Goal: Information Seeking & Learning: Learn about a topic

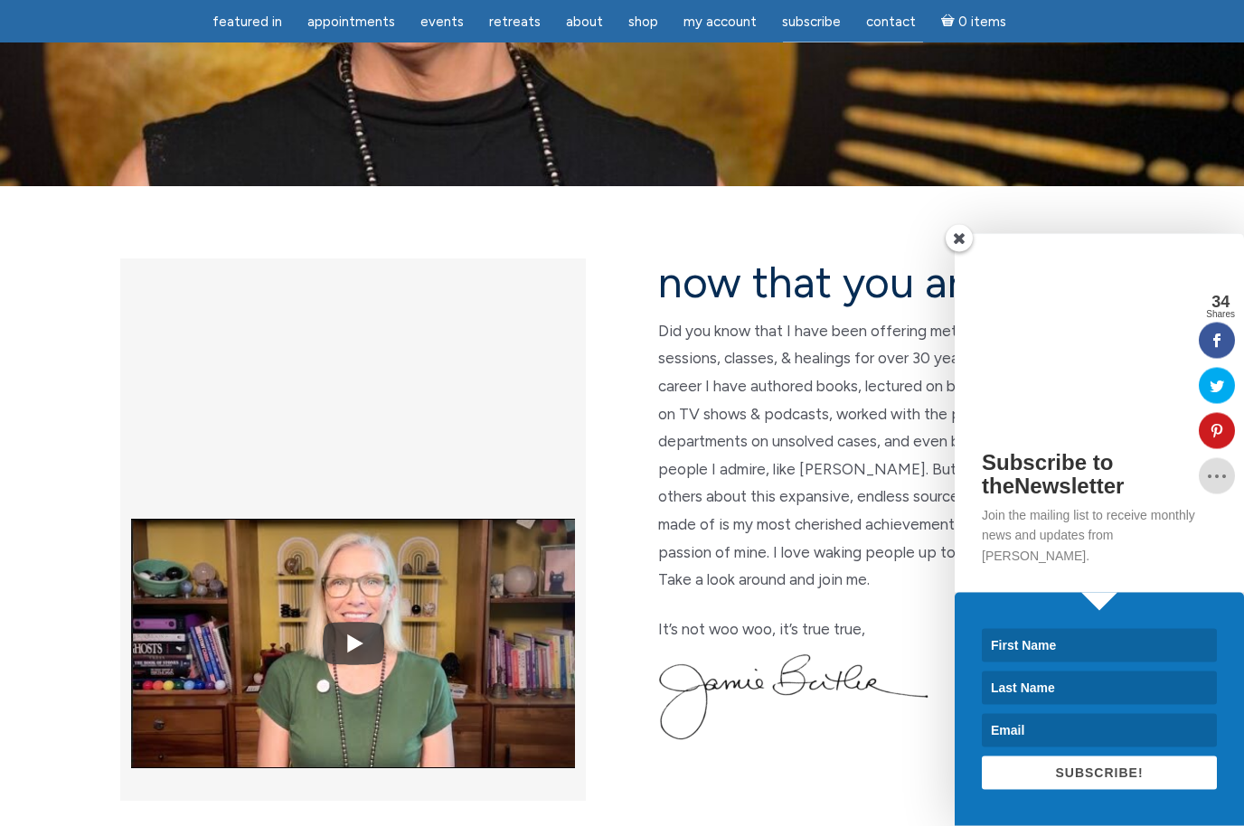
scroll to position [302, 0]
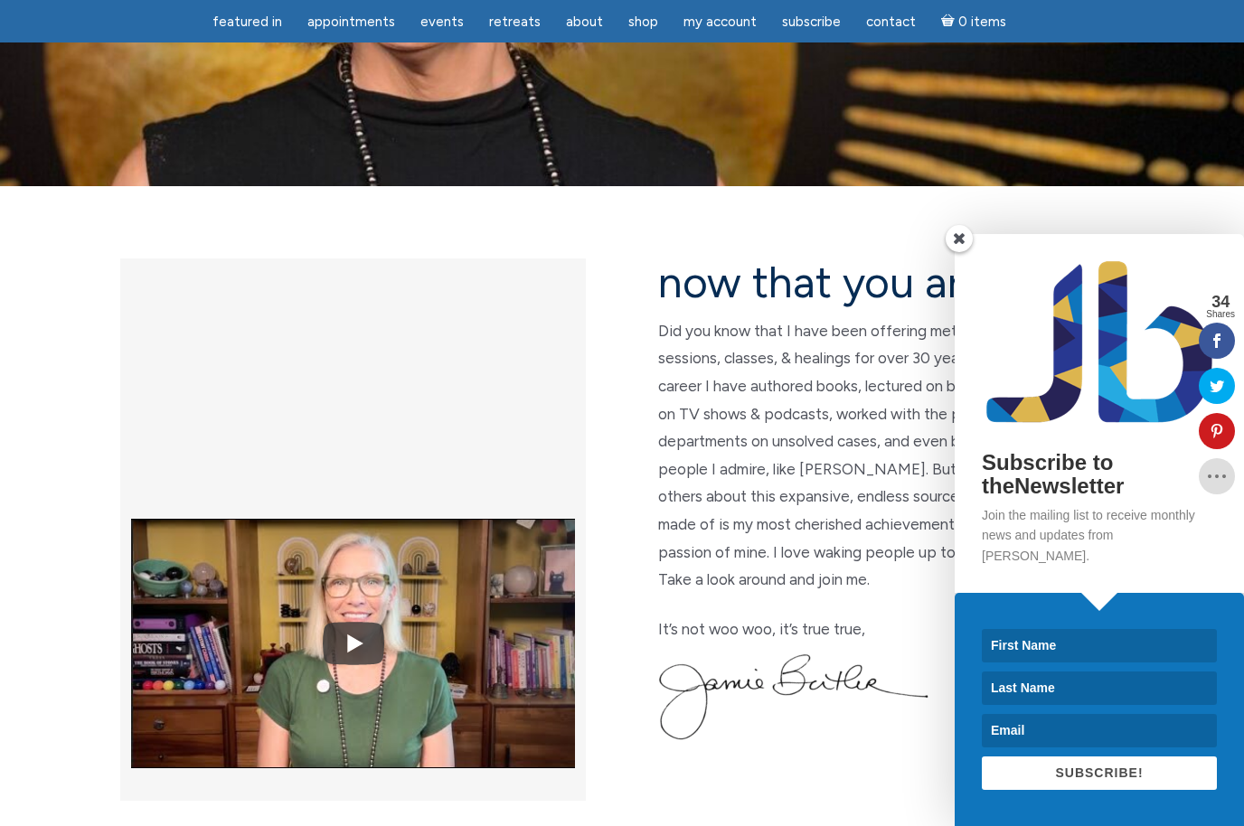
click at [961, 252] on span at bounding box center [959, 238] width 27 height 27
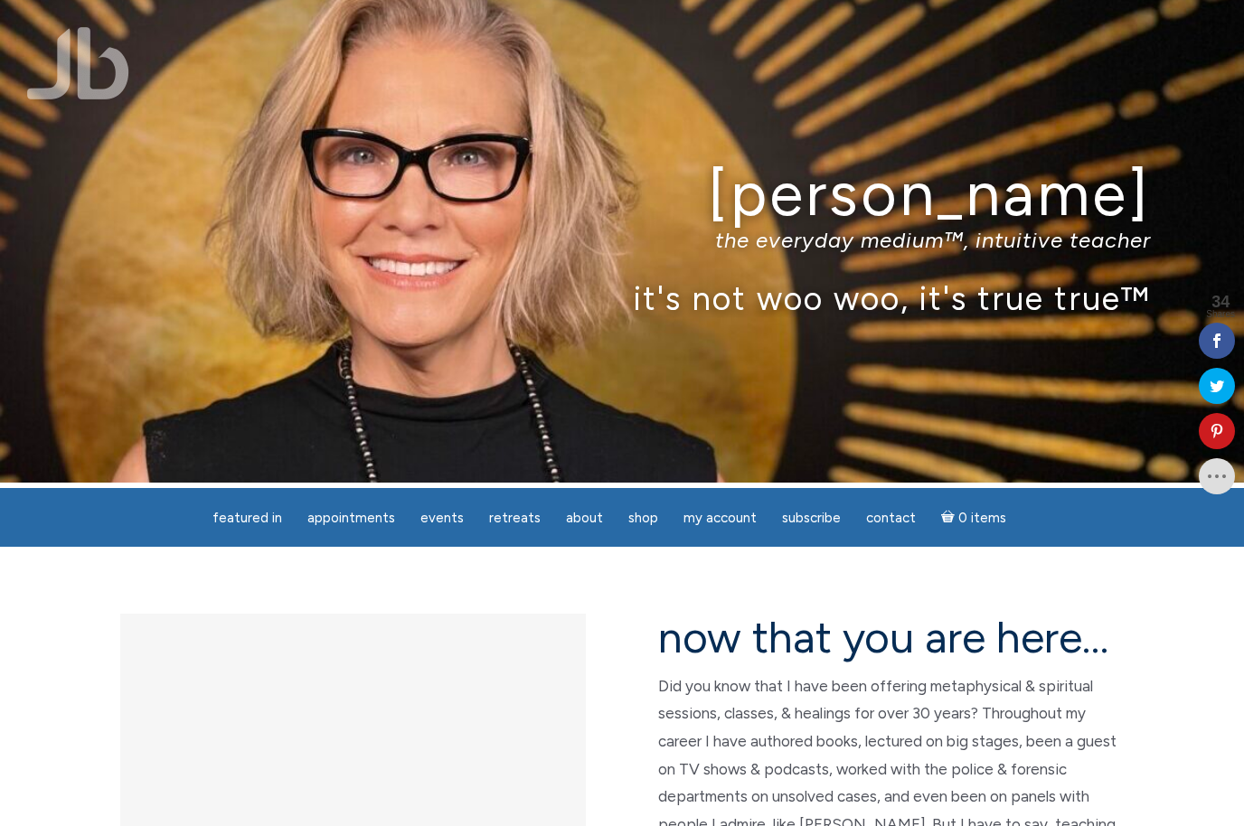
scroll to position [0, 0]
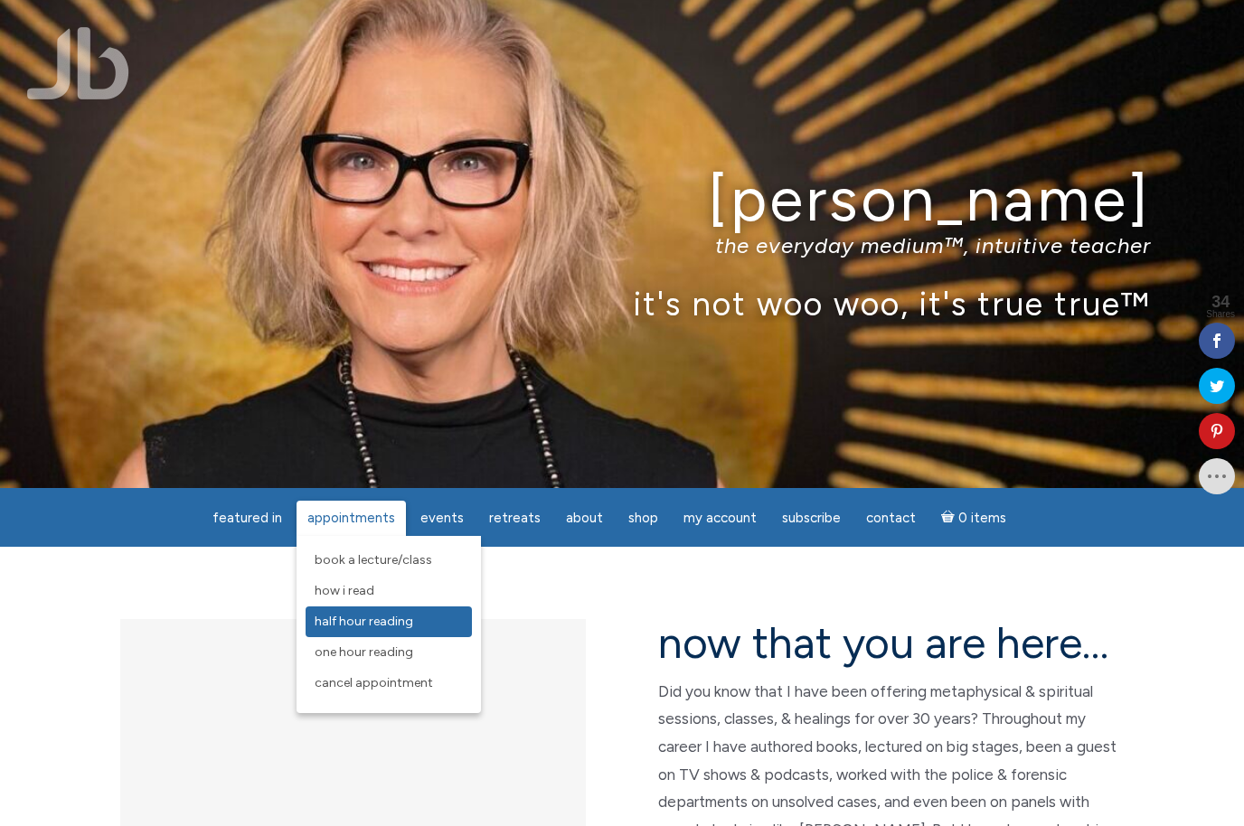
click at [374, 627] on span "Half Hour Reading" at bounding box center [364, 621] width 99 height 15
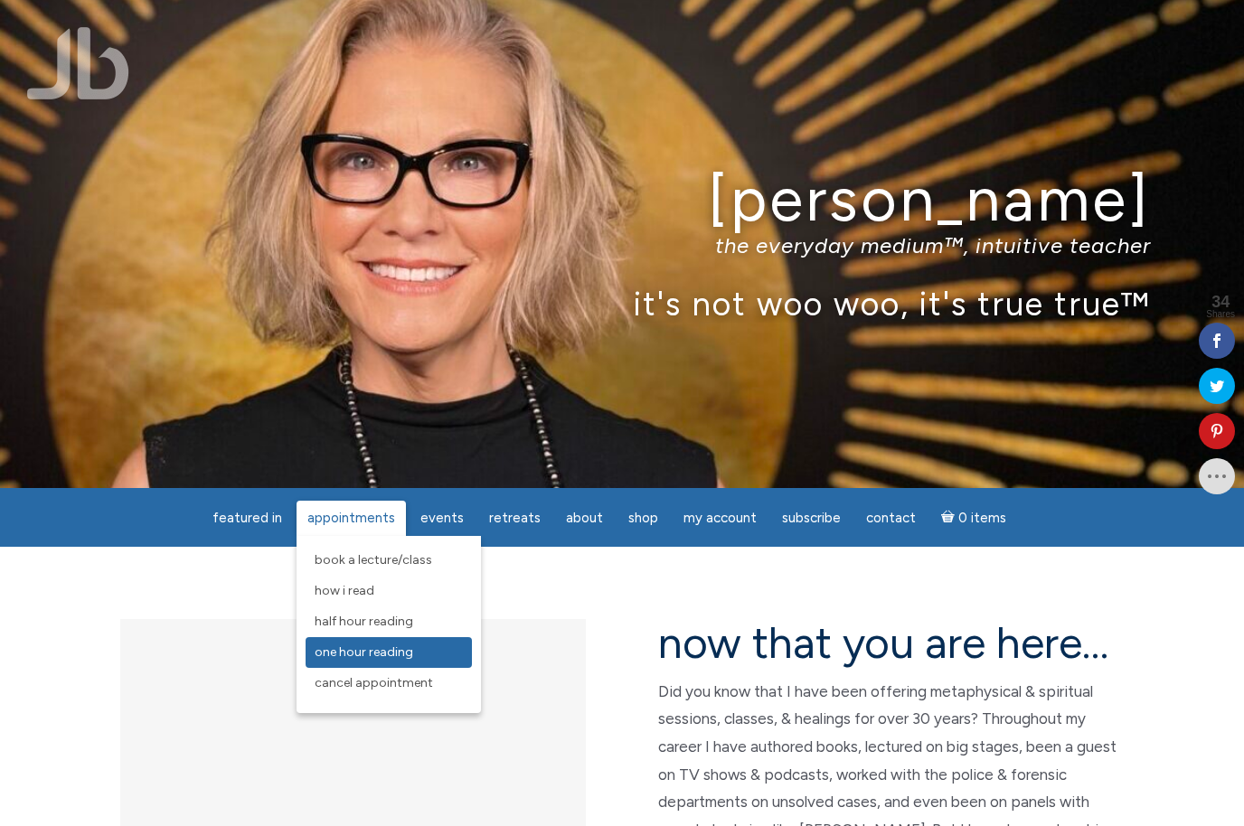
click at [352, 656] on span "One Hour Reading" at bounding box center [364, 652] width 99 height 15
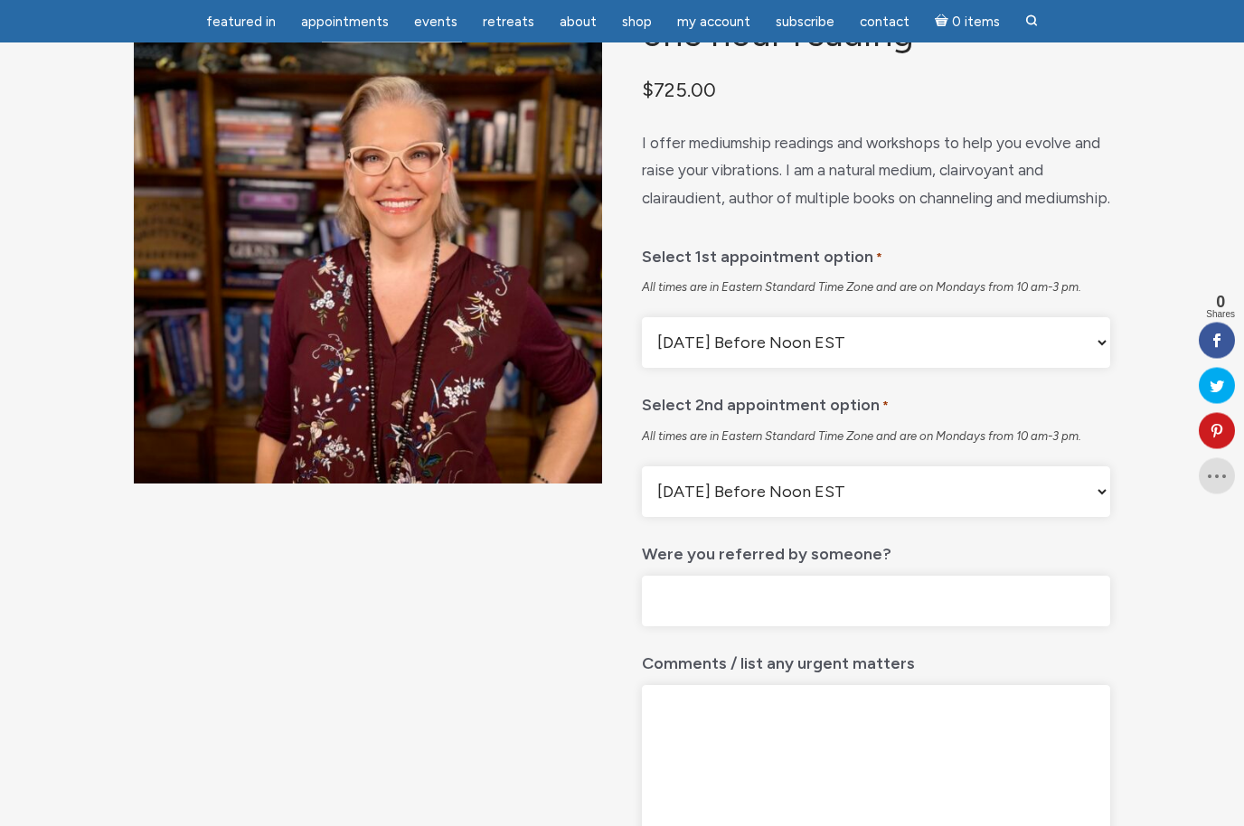
scroll to position [165, 0]
click at [1095, 368] on select "Monday Before Noon EST Monday After Noon EST First Available" at bounding box center [876, 342] width 468 height 51
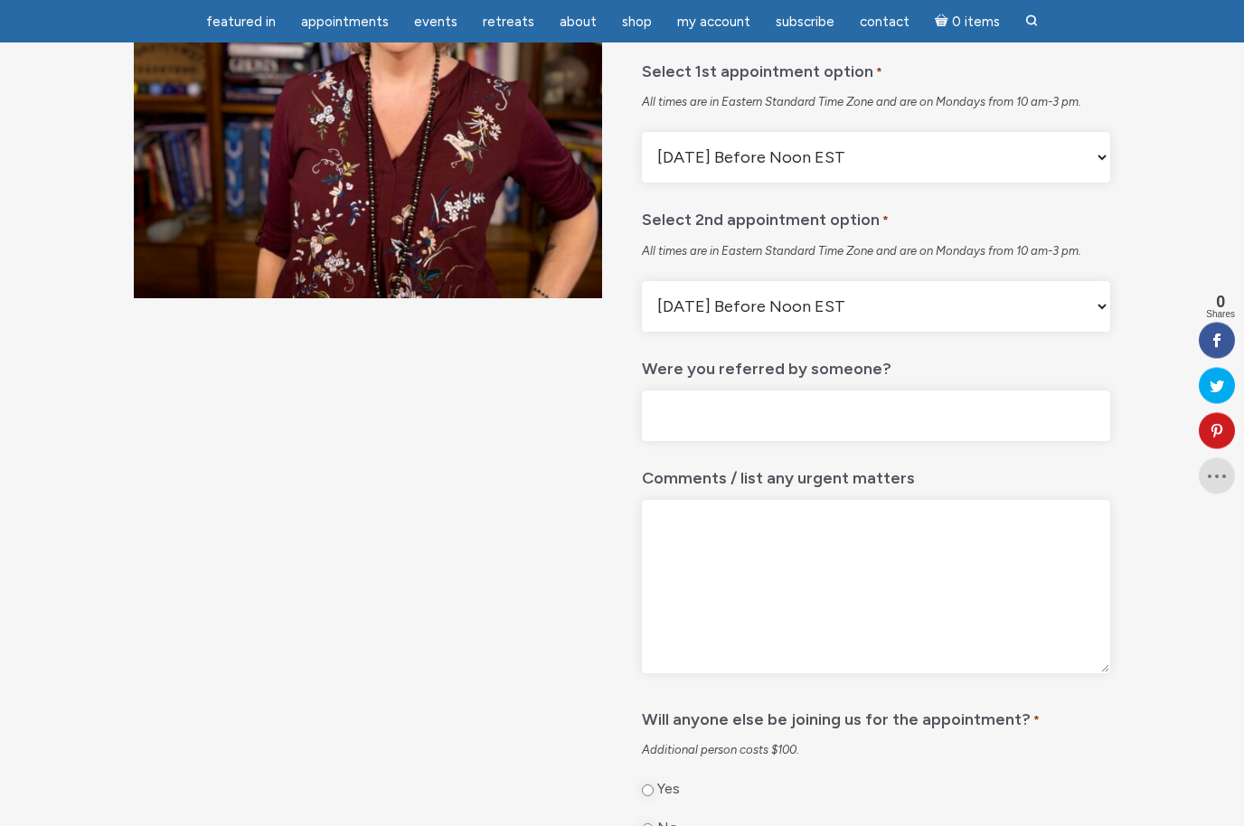
scroll to position [0, 0]
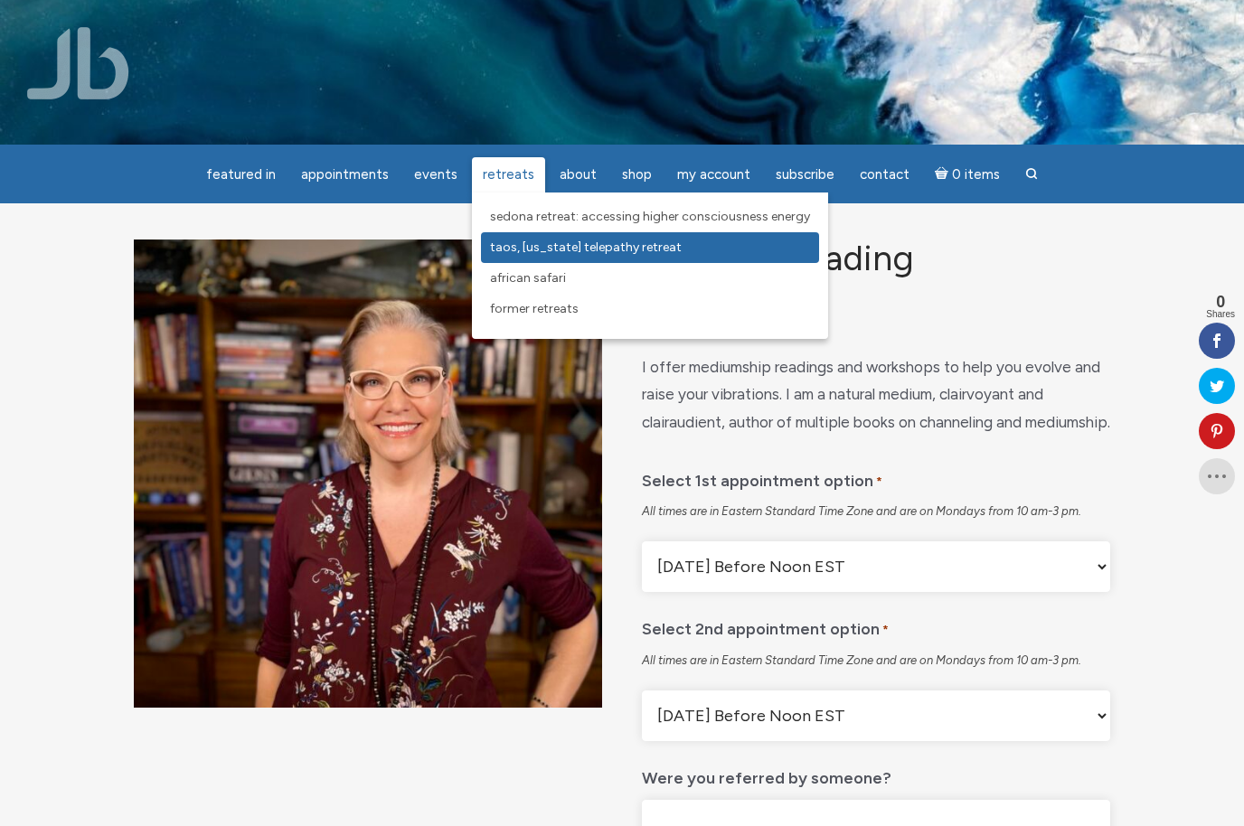
click at [547, 252] on span "Taos, [US_STATE] Telepathy Retreat" at bounding box center [586, 247] width 192 height 15
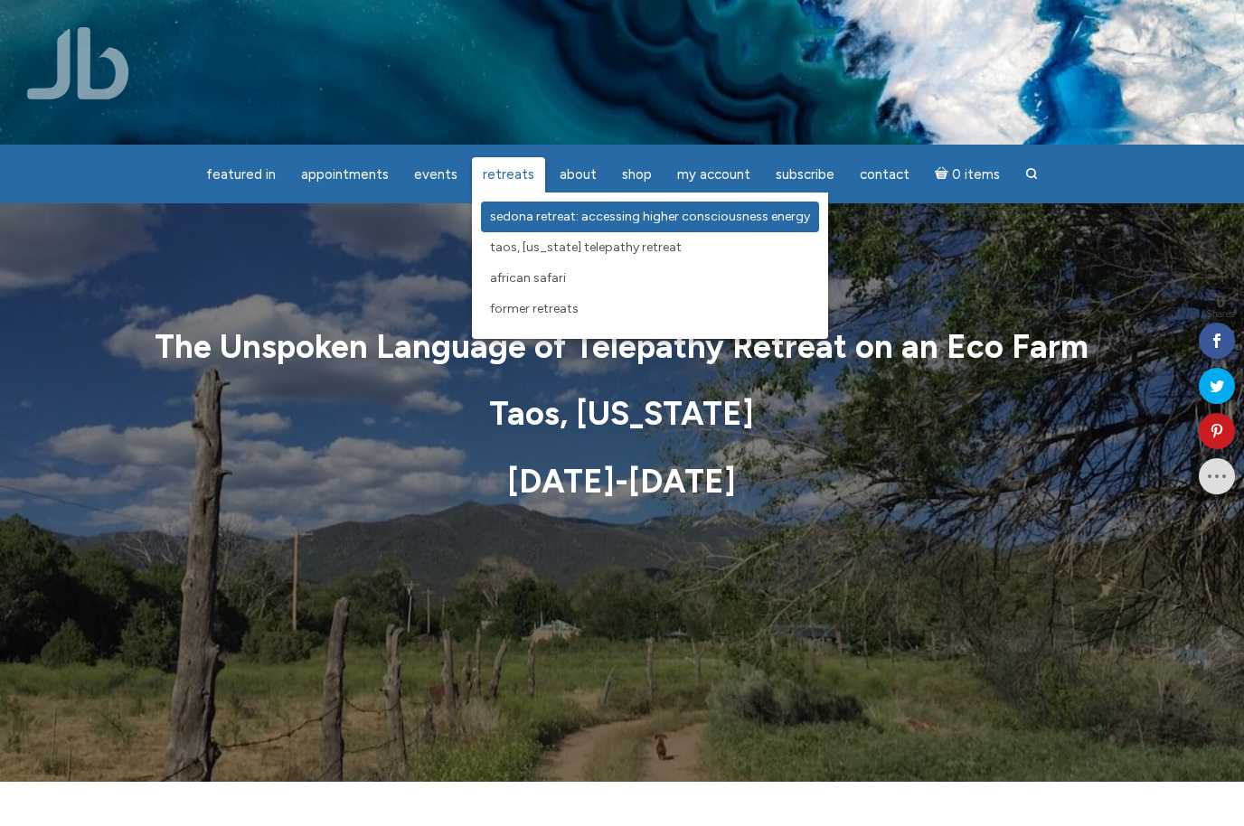
click at [508, 213] on span "Sedona Retreat: Accessing Higher Consciousness Energy" at bounding box center [650, 216] width 320 height 15
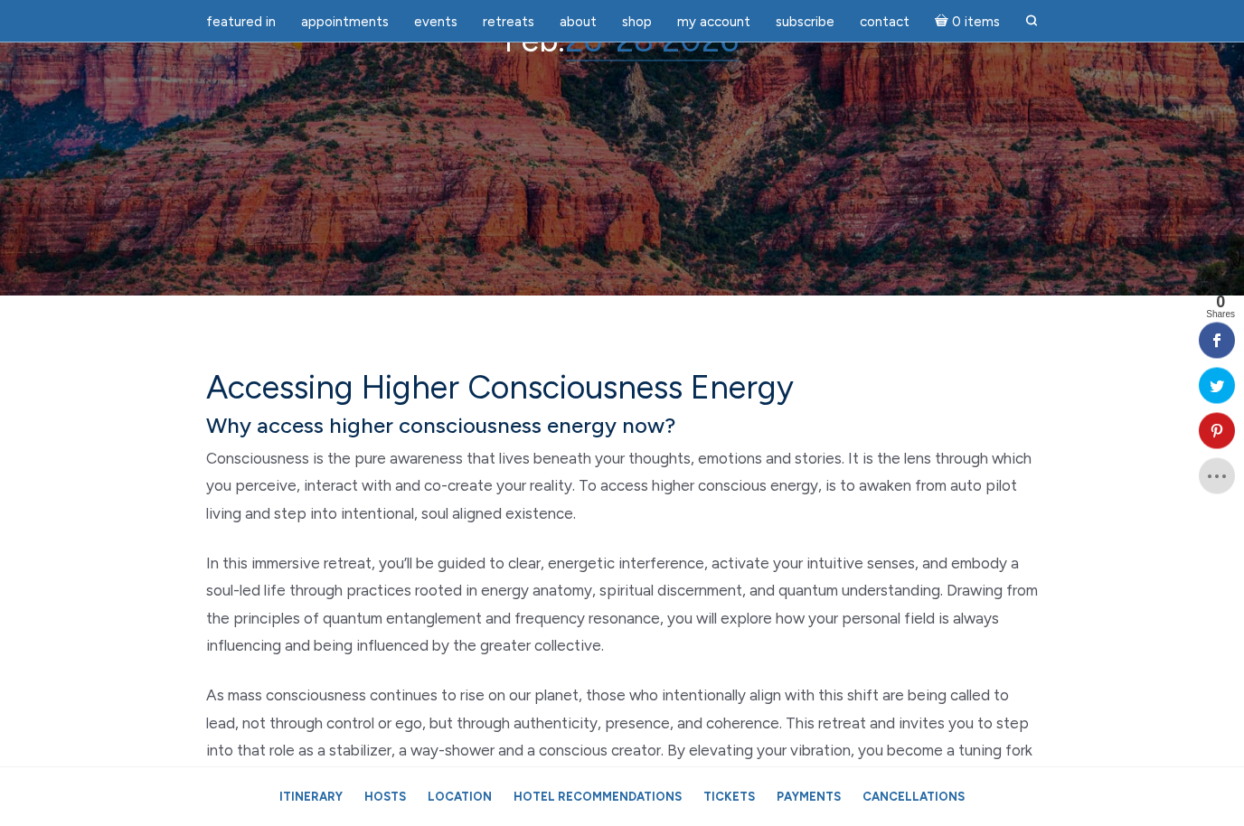
scroll to position [428, 0]
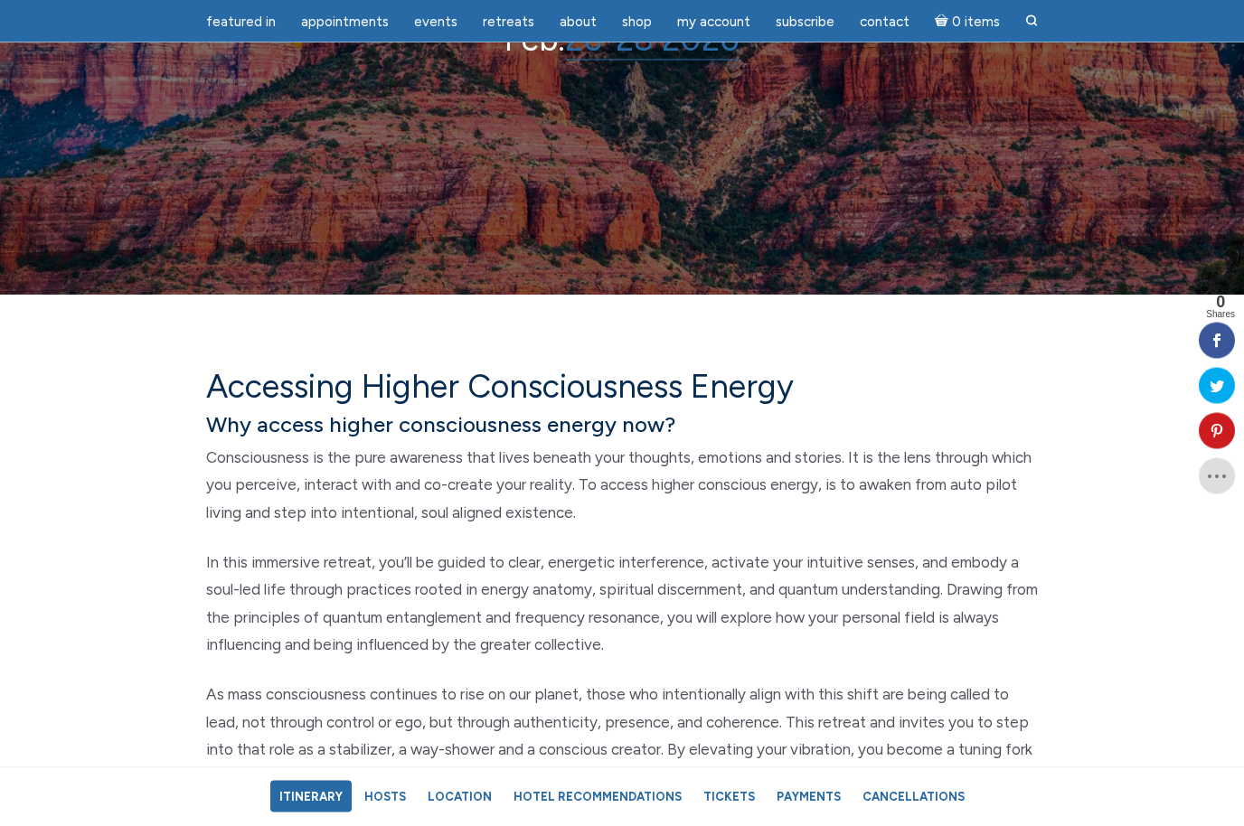
click at [340, 813] on link "Itinerary" at bounding box center [310, 797] width 81 height 32
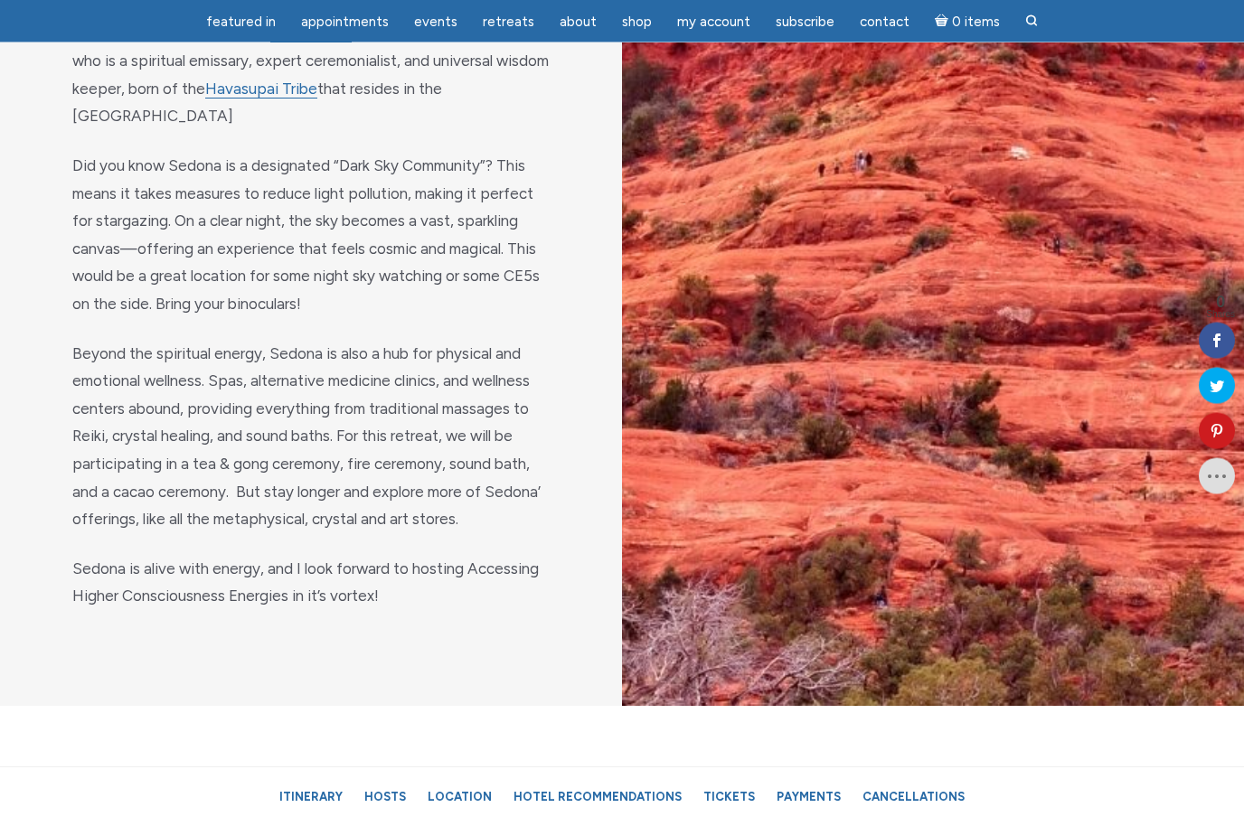
scroll to position [2148, 0]
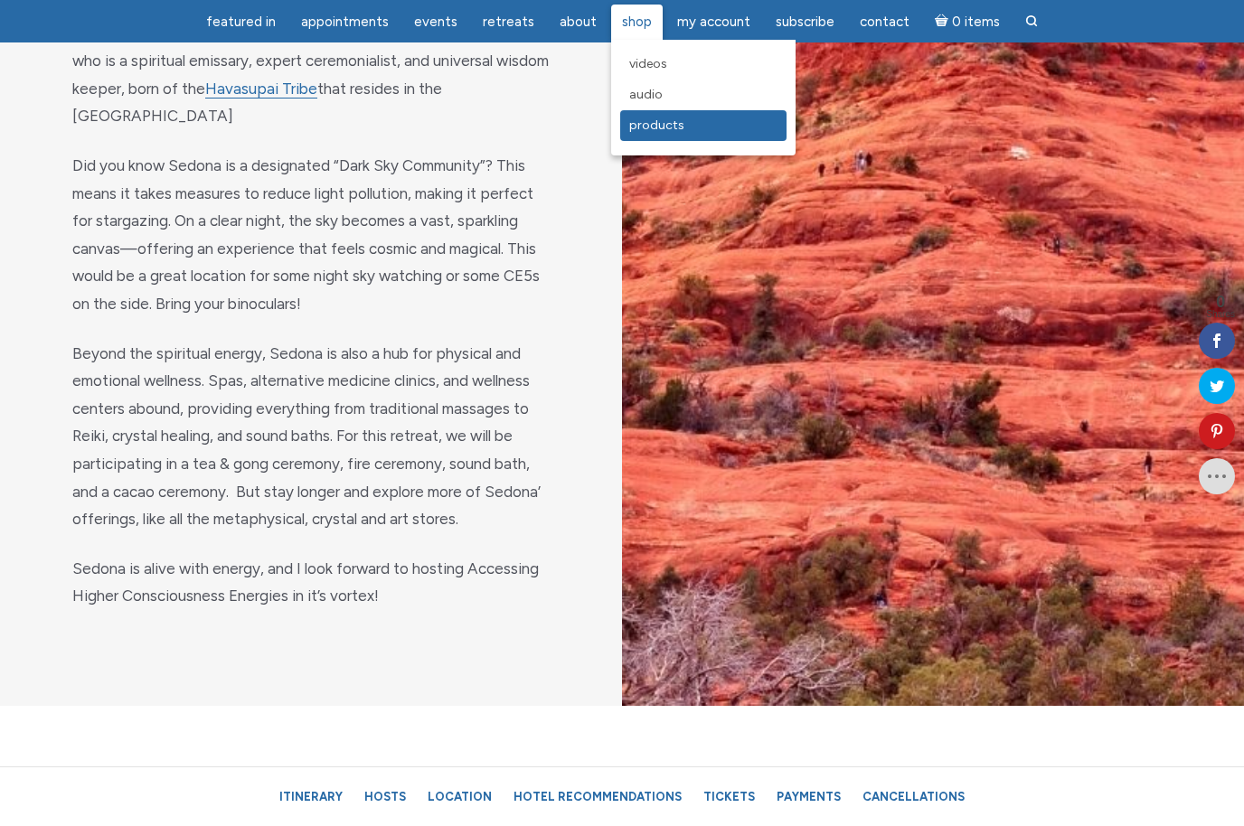
click at [648, 129] on span "Products" at bounding box center [656, 125] width 55 height 15
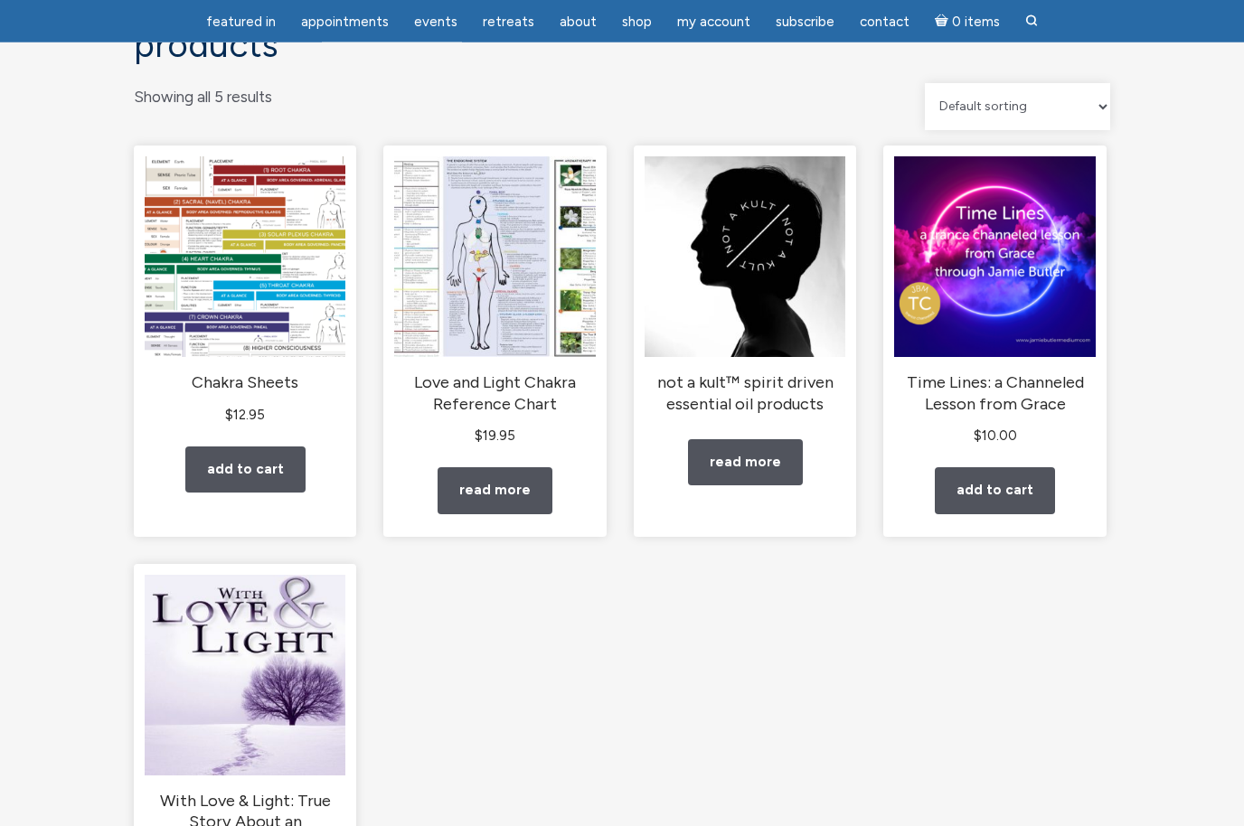
scroll to position [156, 0]
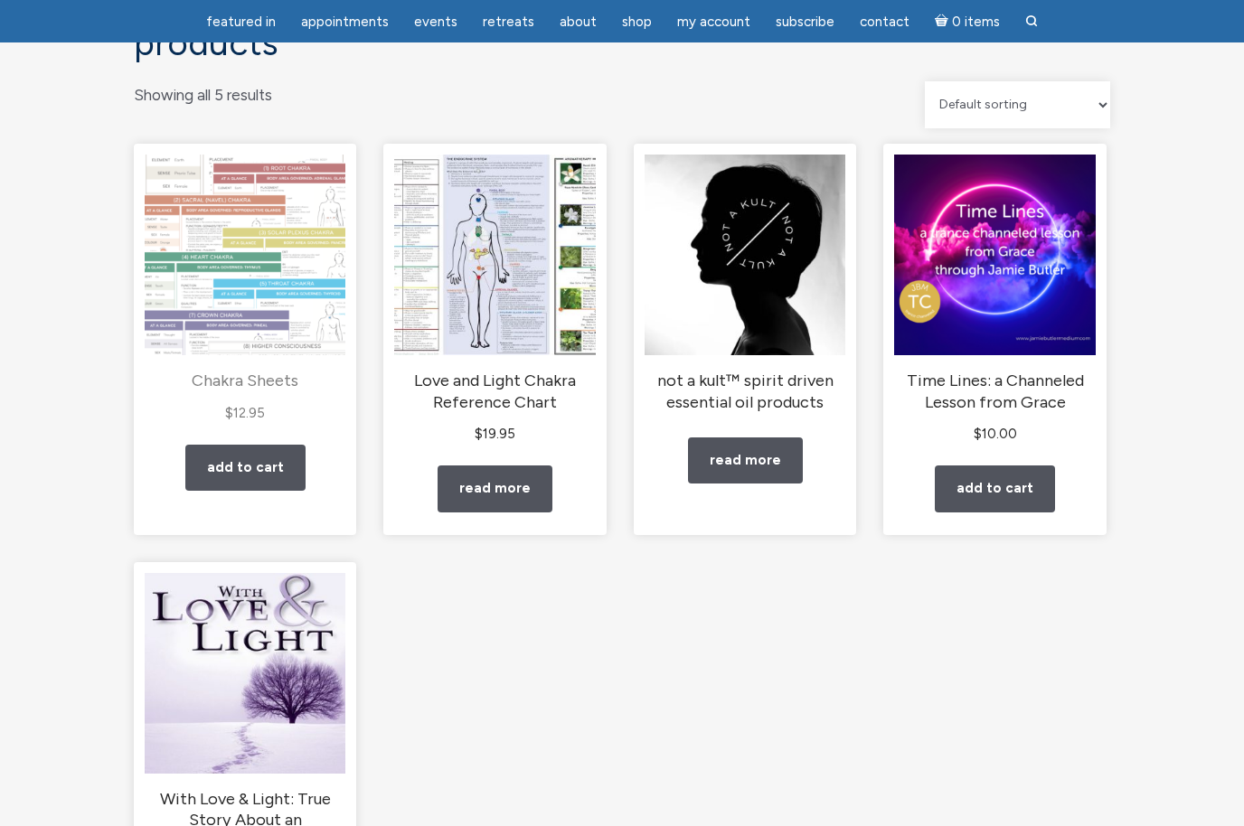
click at [204, 310] on img "main" at bounding box center [245, 255] width 201 height 201
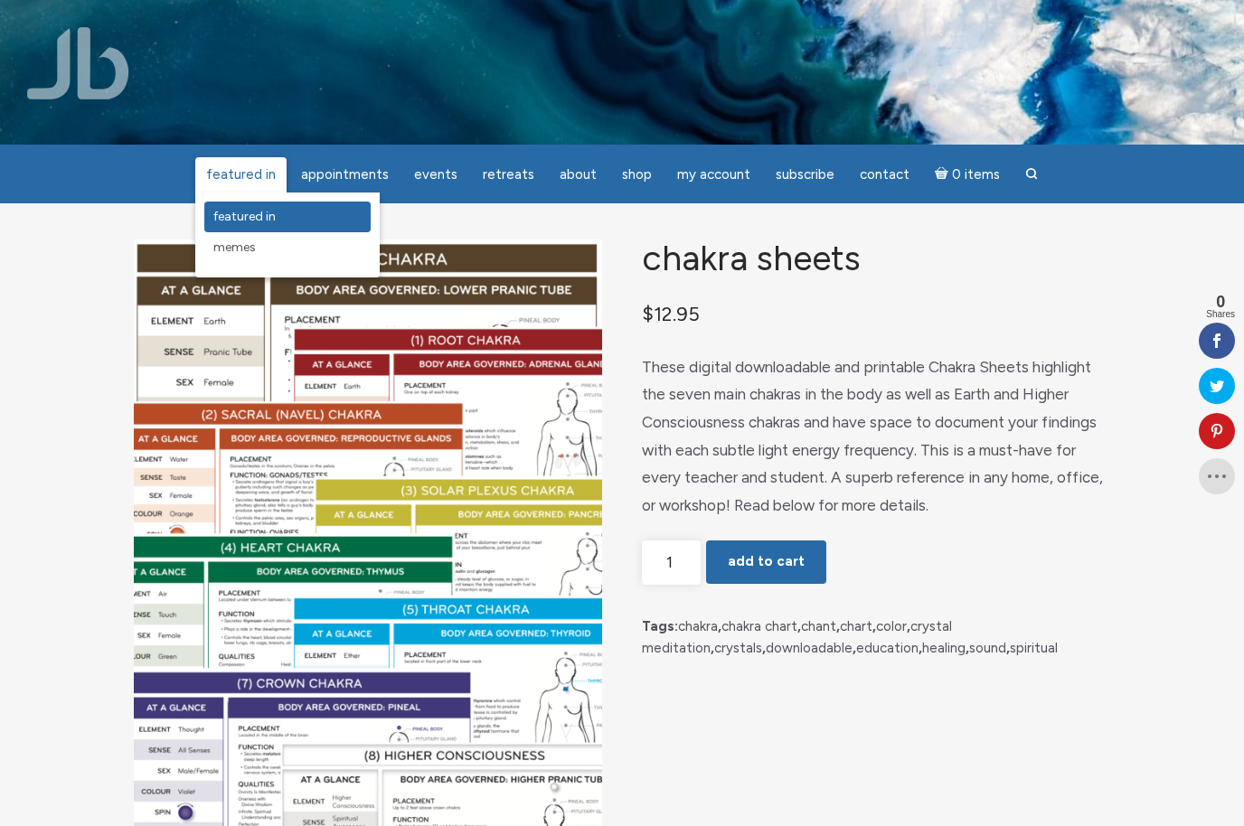
click at [269, 216] on span "featured in" at bounding box center [244, 216] width 62 height 15
